Goal: Check status: Check status

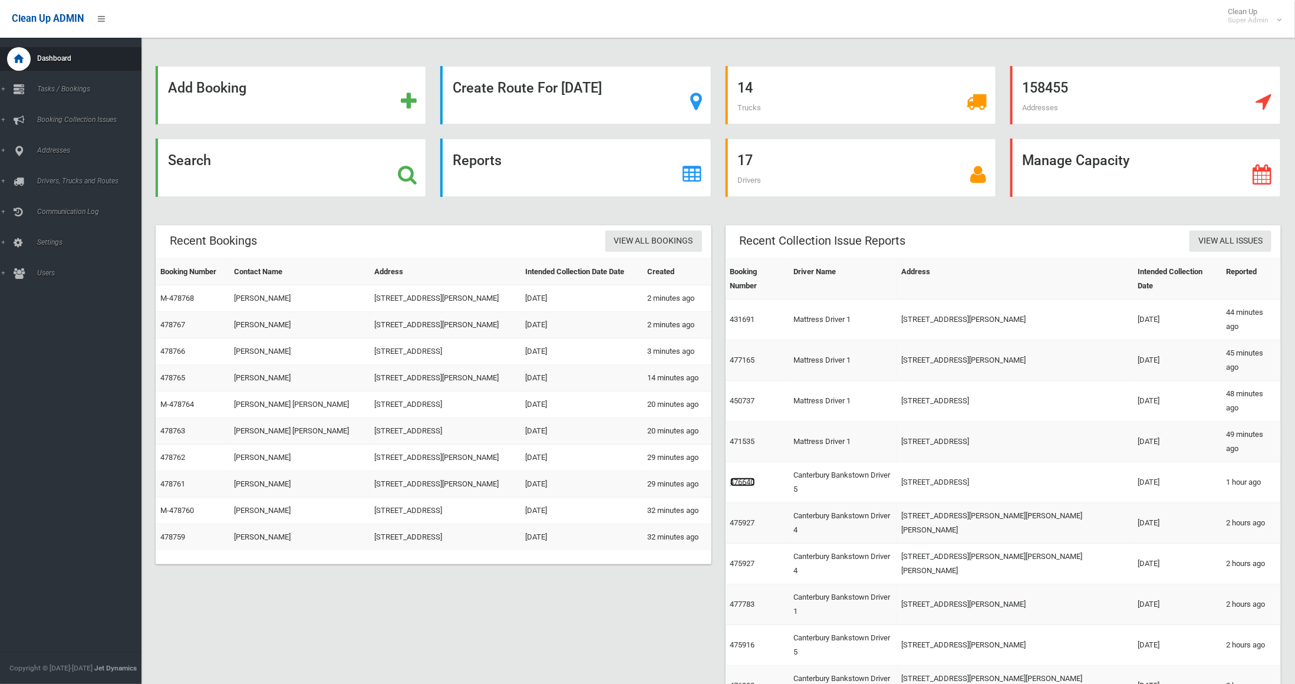
click at [744, 477] on link "476640" at bounding box center [742, 481] width 25 height 9
click at [738, 559] on link "475927" at bounding box center [742, 563] width 25 height 9
click at [741, 681] on link "476902" at bounding box center [742, 685] width 25 height 9
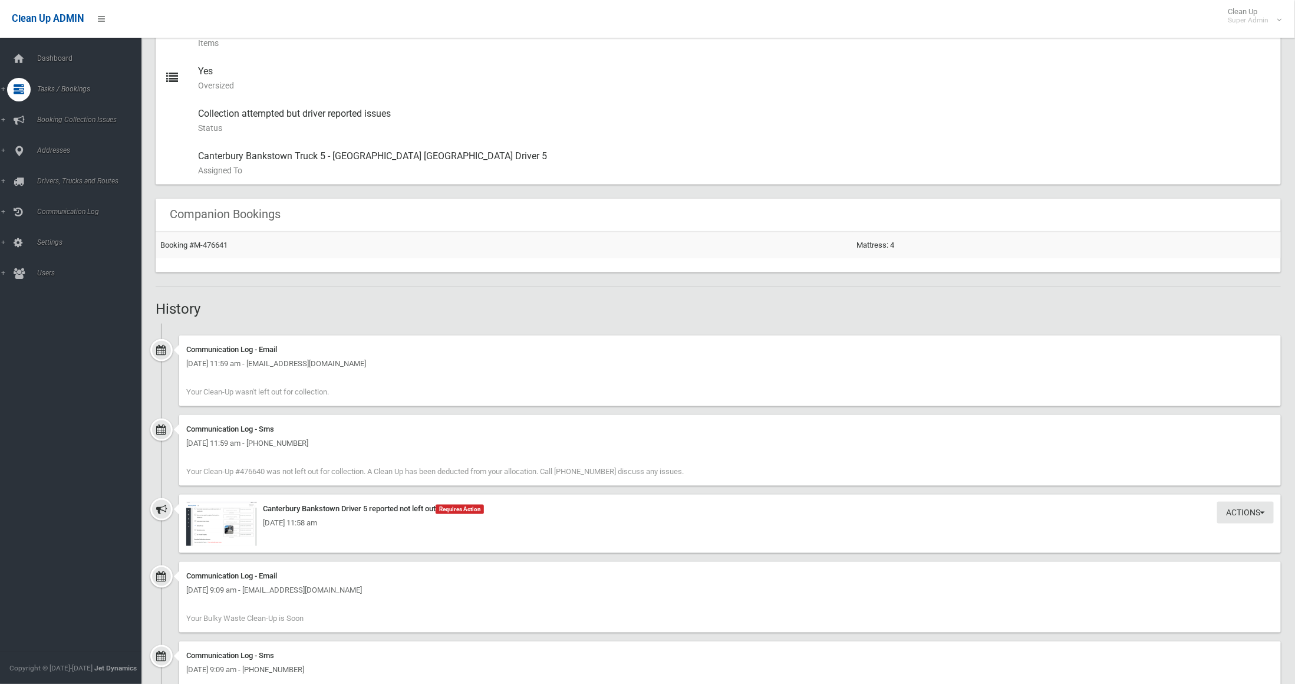
scroll to position [143, 0]
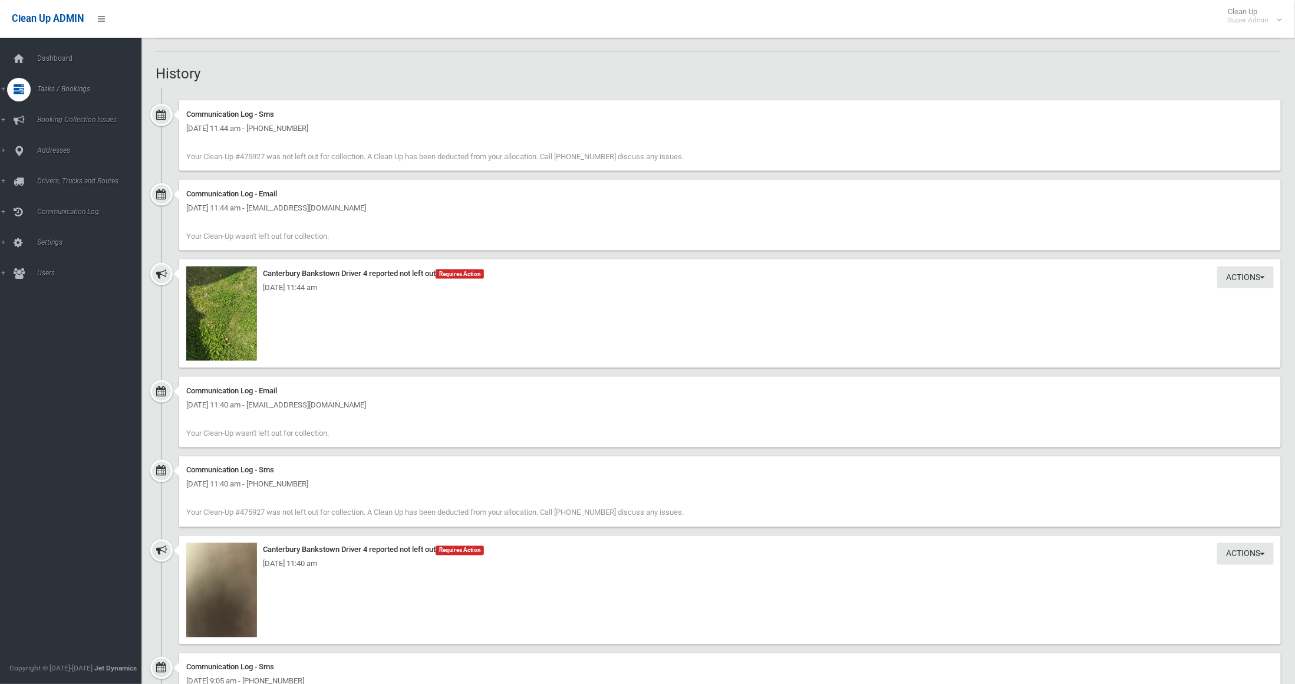
scroll to position [958, 0]
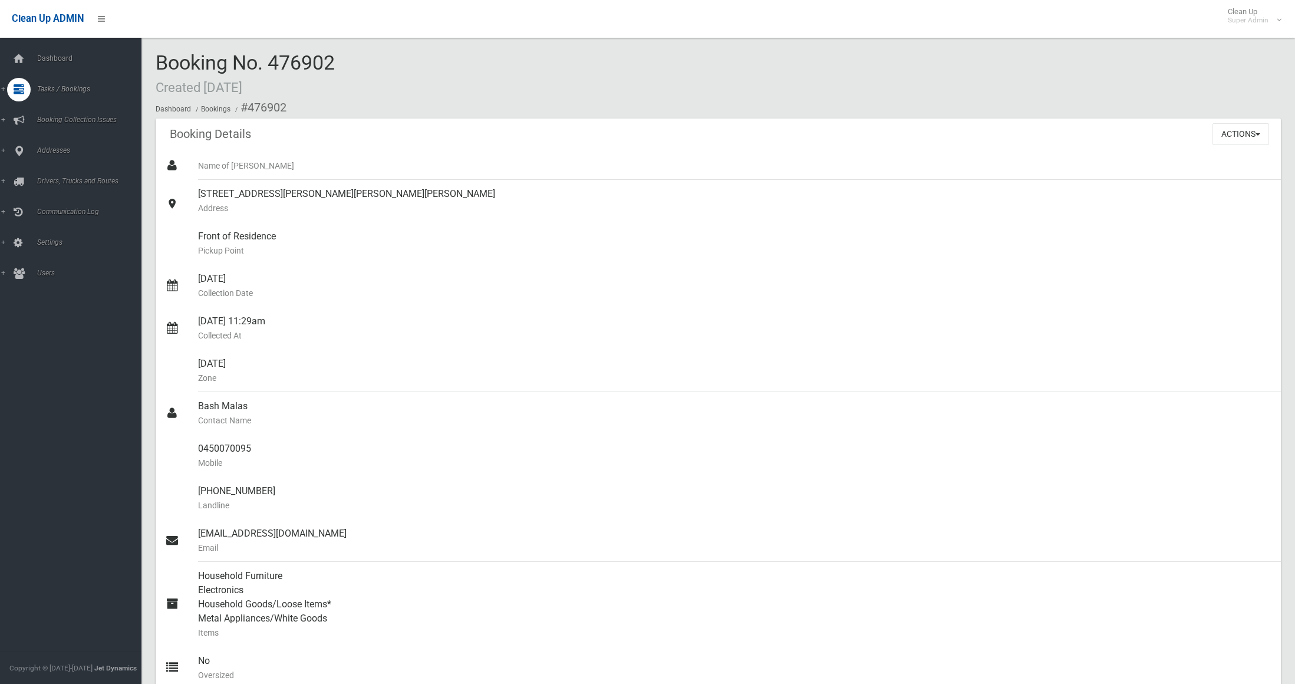
scroll to position [516, 0]
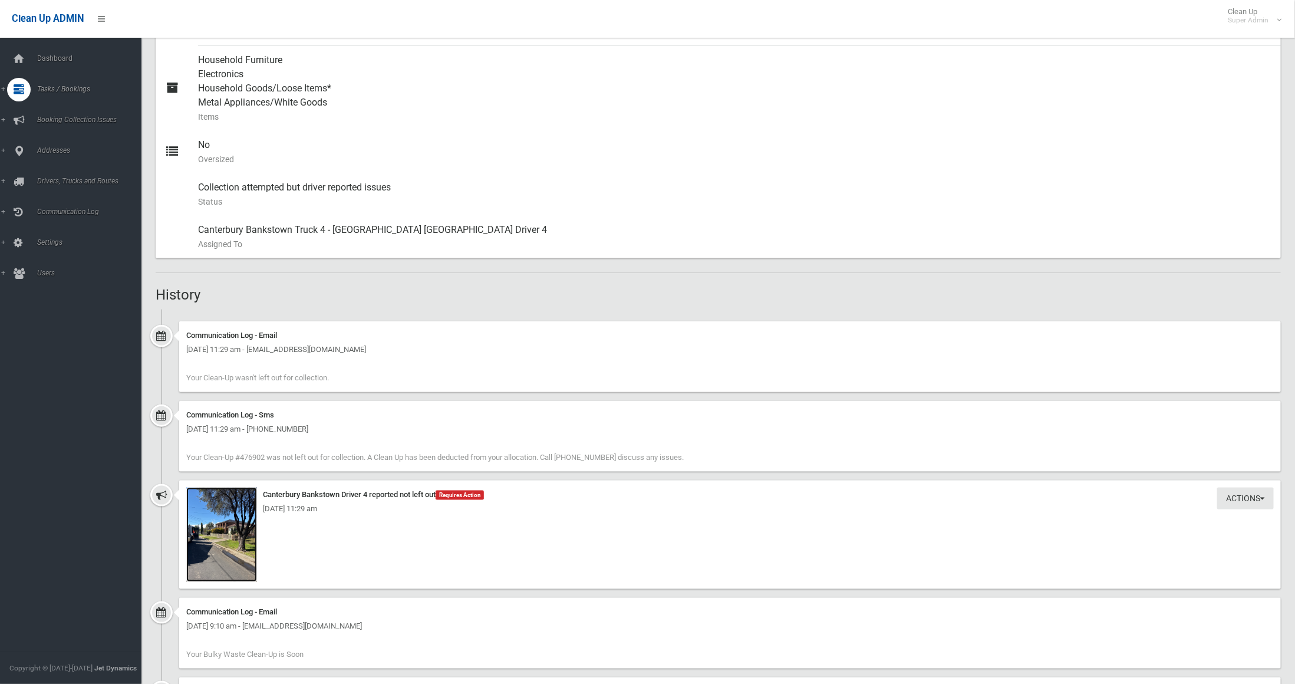
click at [225, 532] on img at bounding box center [221, 534] width 71 height 94
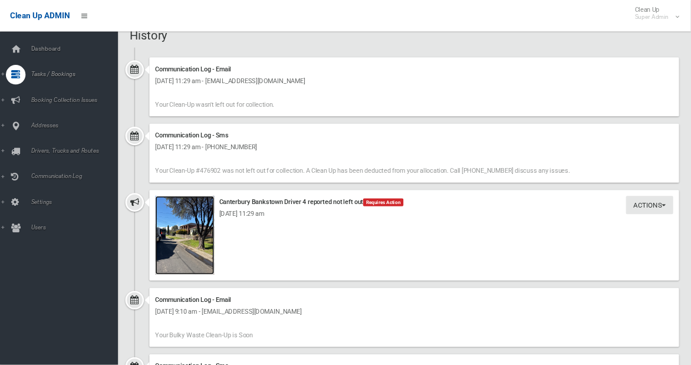
scroll to position [752, 0]
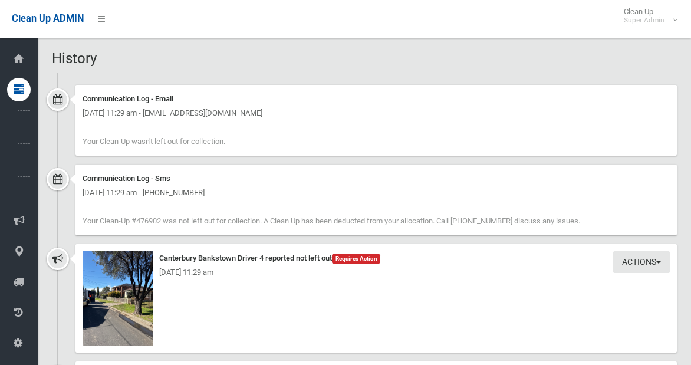
click at [249, 288] on div "Actions Take Action Canterbury Bankstown Driver 4 reported not left out Require…" at bounding box center [375, 298] width 601 height 108
